Goal: Task Accomplishment & Management: Manage account settings

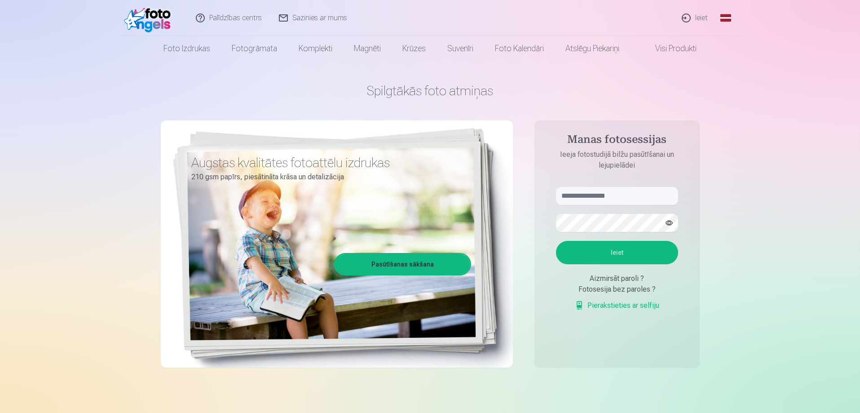
click at [701, 20] on link "Ieiet" at bounding box center [694, 18] width 43 height 36
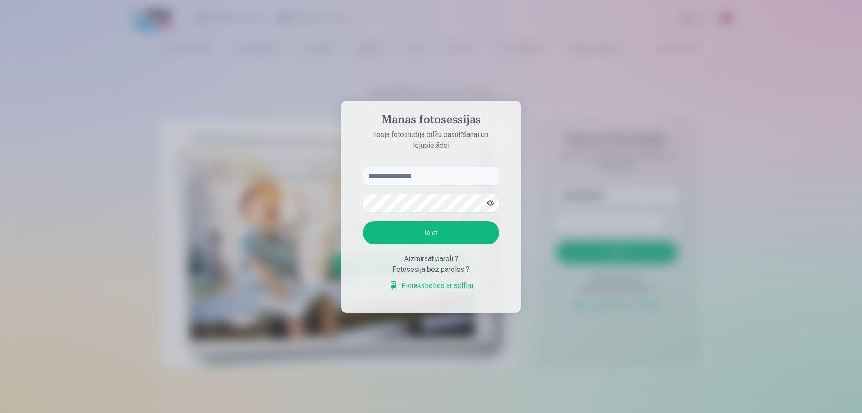
click at [382, 175] on input "text" at bounding box center [431, 176] width 136 height 18
type input "**********"
click at [423, 230] on button "Ieiet" at bounding box center [431, 232] width 136 height 23
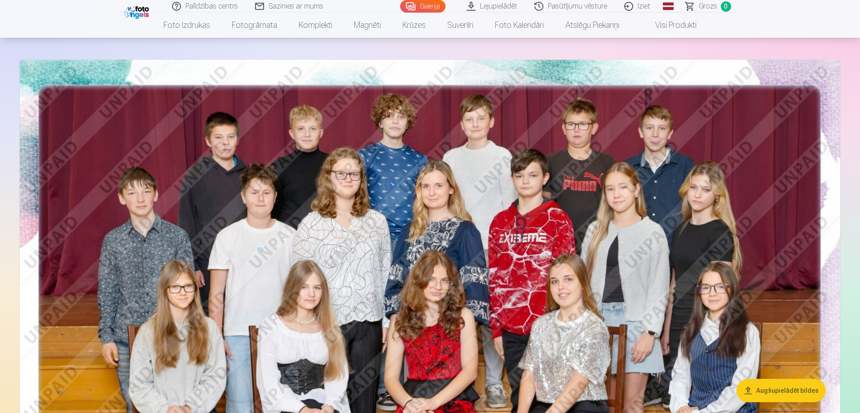
scroll to position [5117, 0]
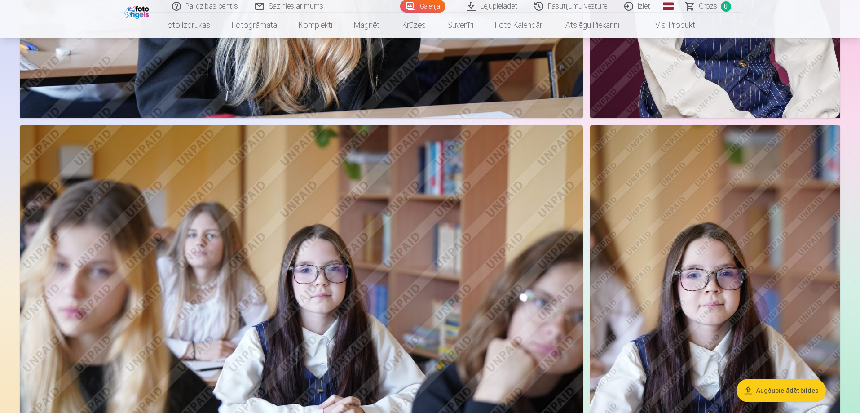
click at [642, 3] on link "Iziet" at bounding box center [637, 6] width 43 height 13
